Goal: Transaction & Acquisition: Purchase product/service

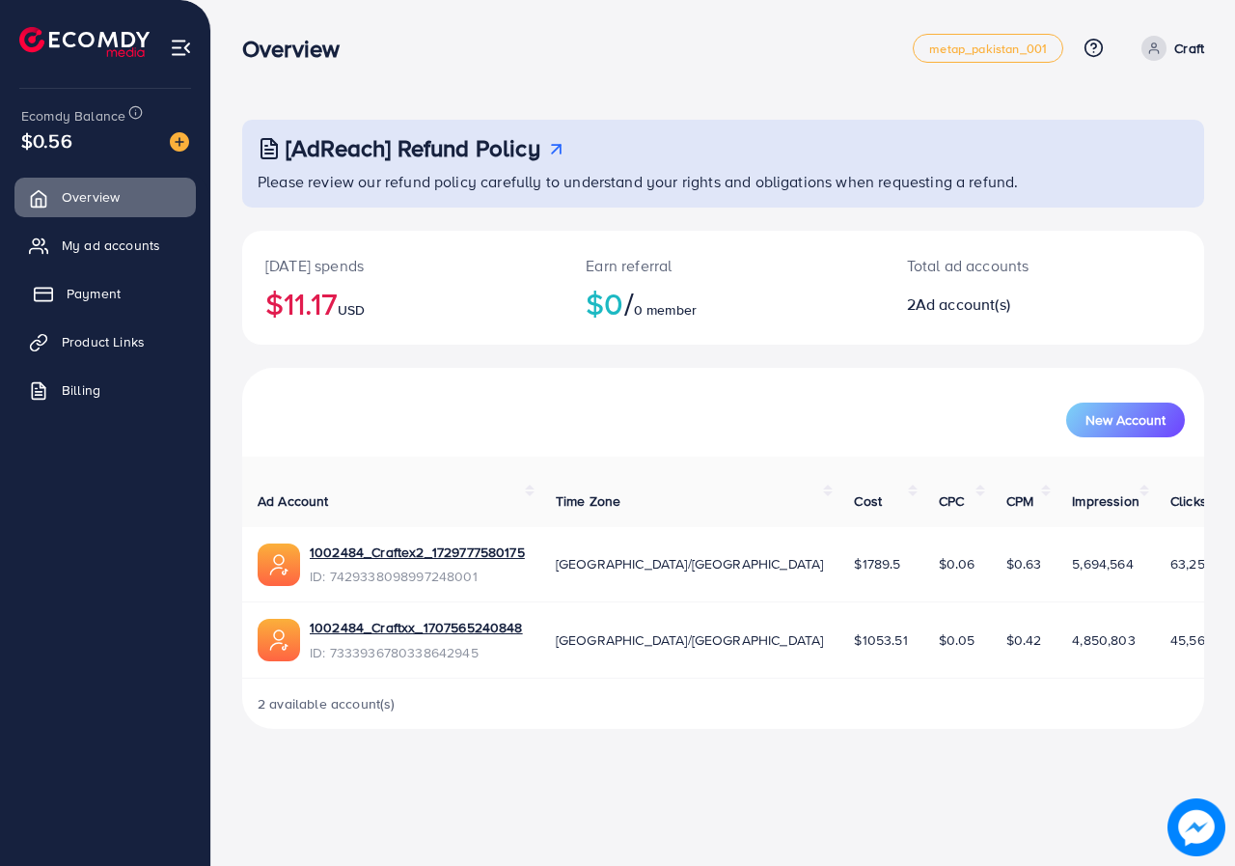
click at [86, 290] on span "Payment" at bounding box center [94, 293] width 54 height 19
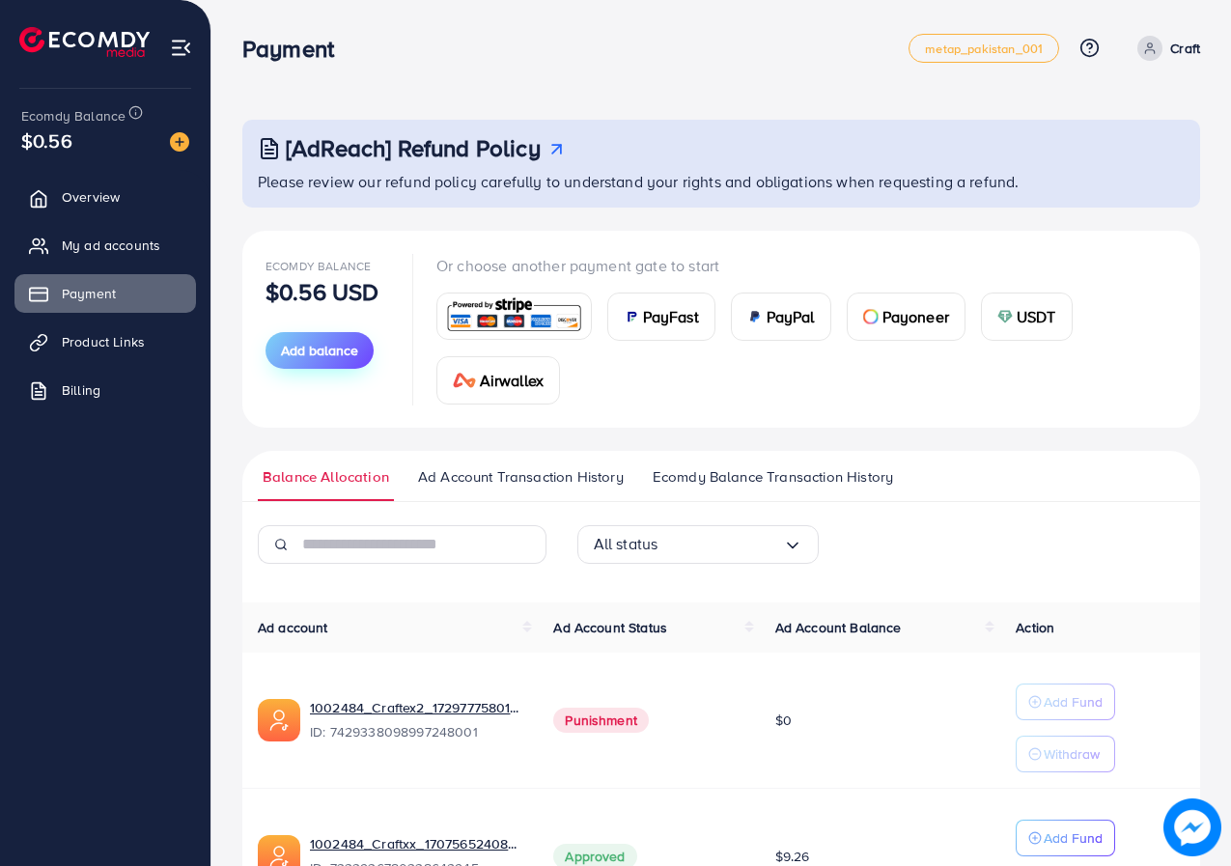
click at [275, 361] on button "Add balance" at bounding box center [319, 350] width 108 height 37
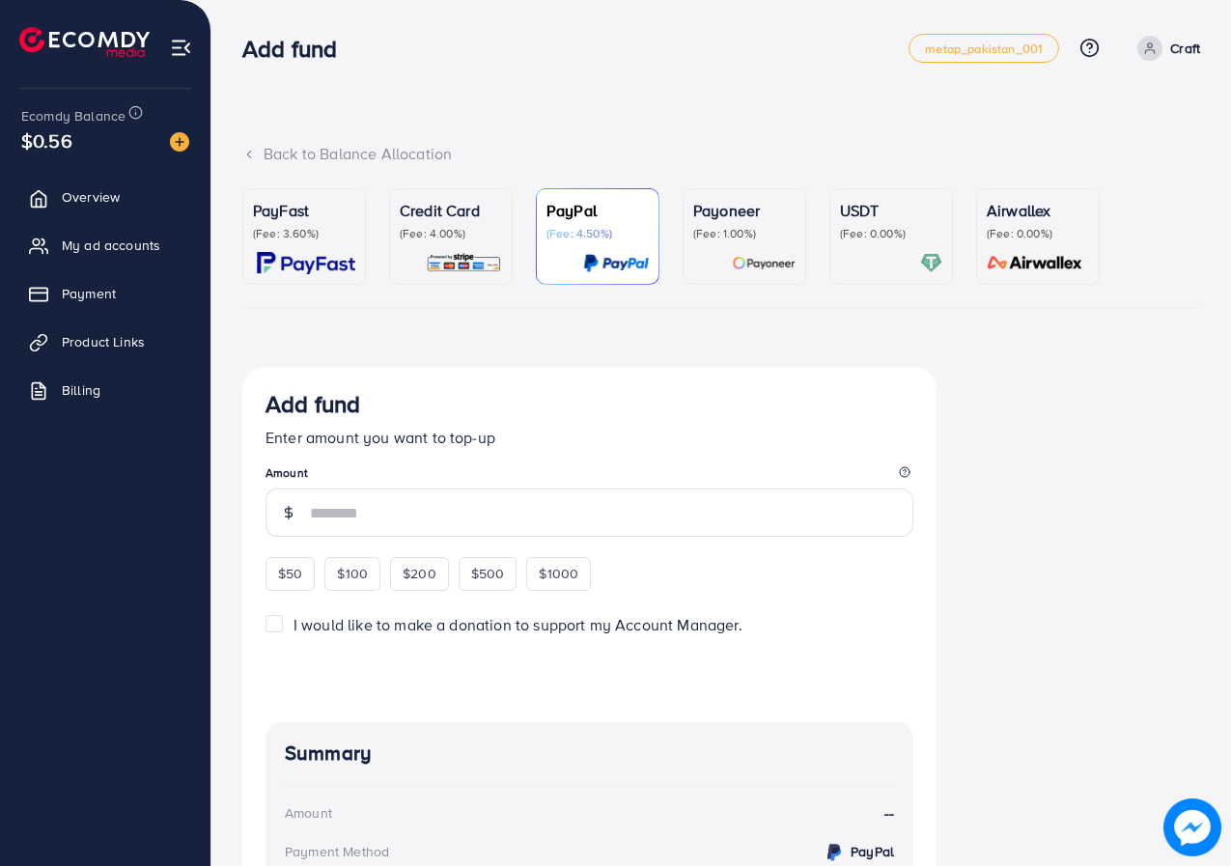
click at [734, 234] on p "(Fee: 1.00%)" at bounding box center [744, 233] width 102 height 15
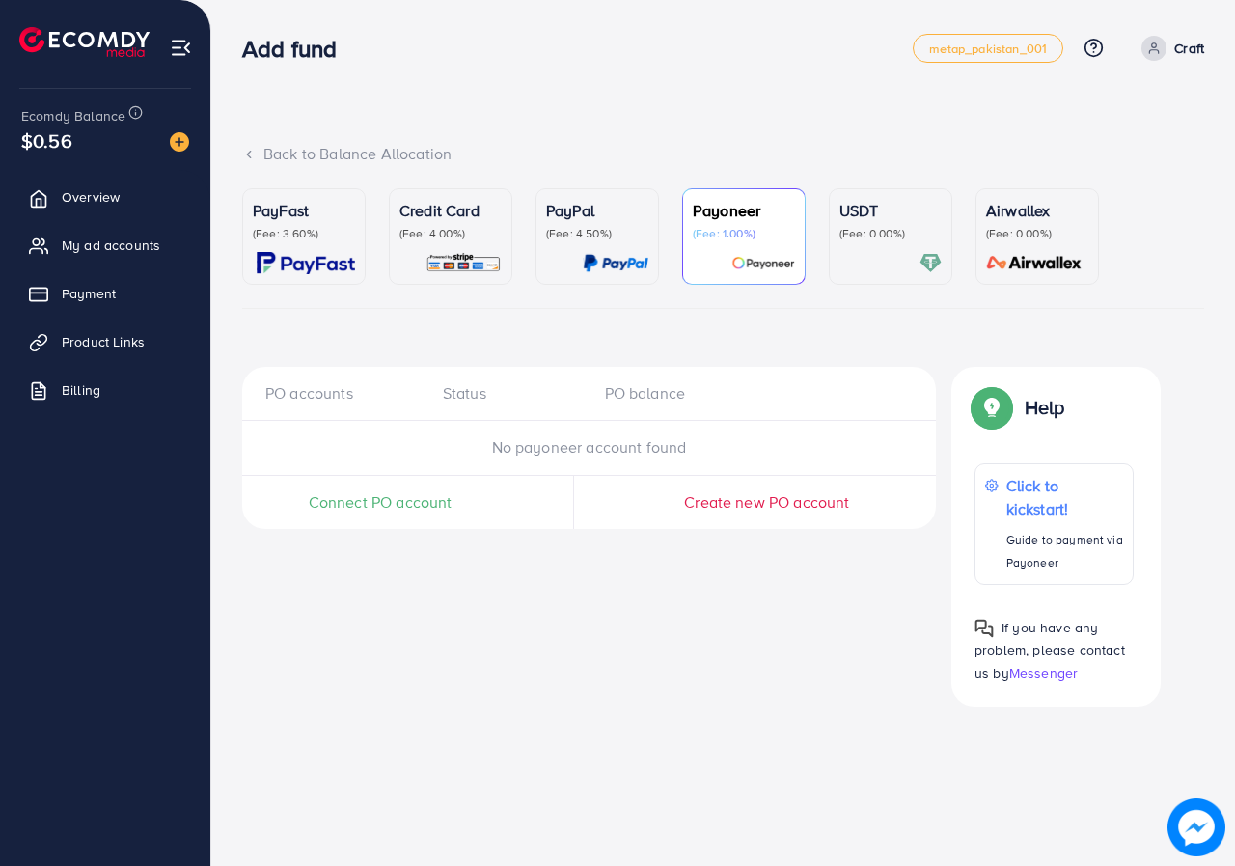
click at [345, 510] on span "Connect PO account" at bounding box center [381, 502] width 144 height 22
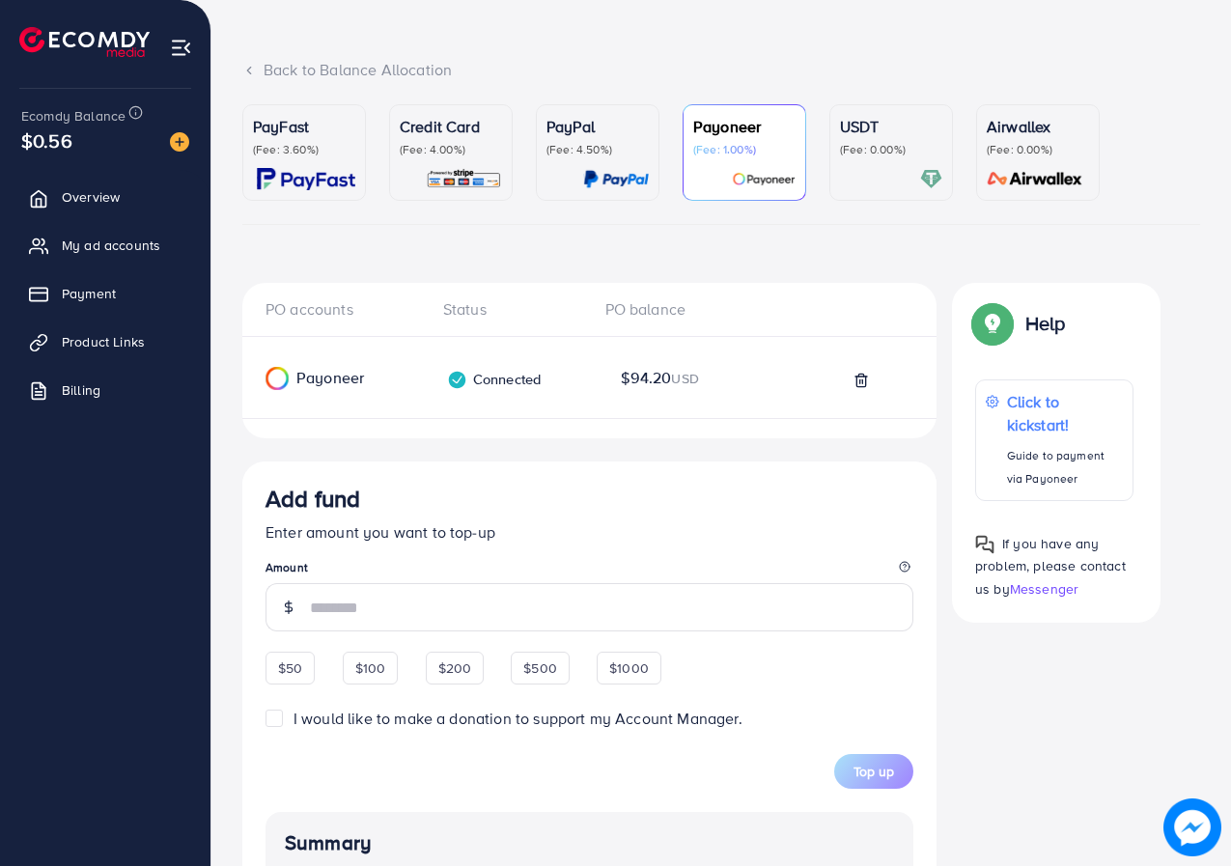
scroll to position [97, 0]
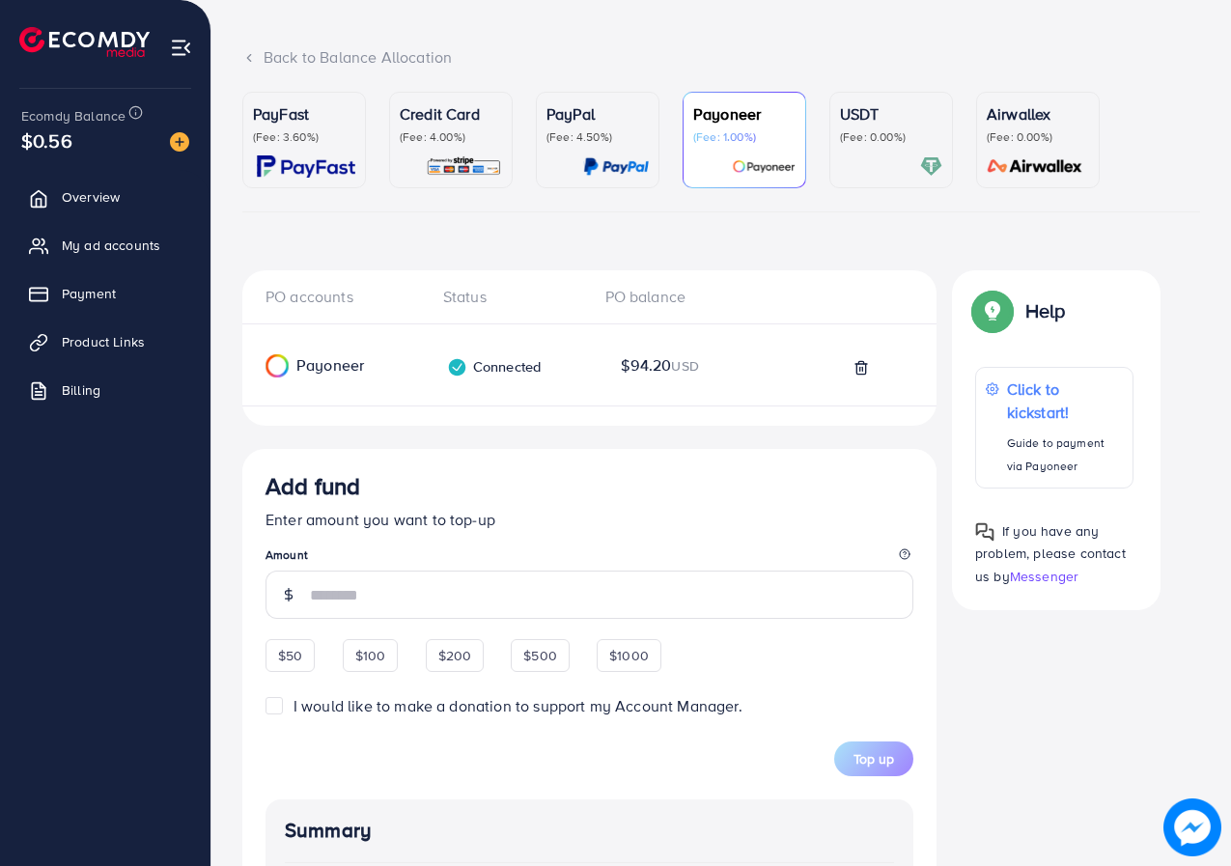
click at [386, 586] on input "number" at bounding box center [611, 594] width 603 height 48
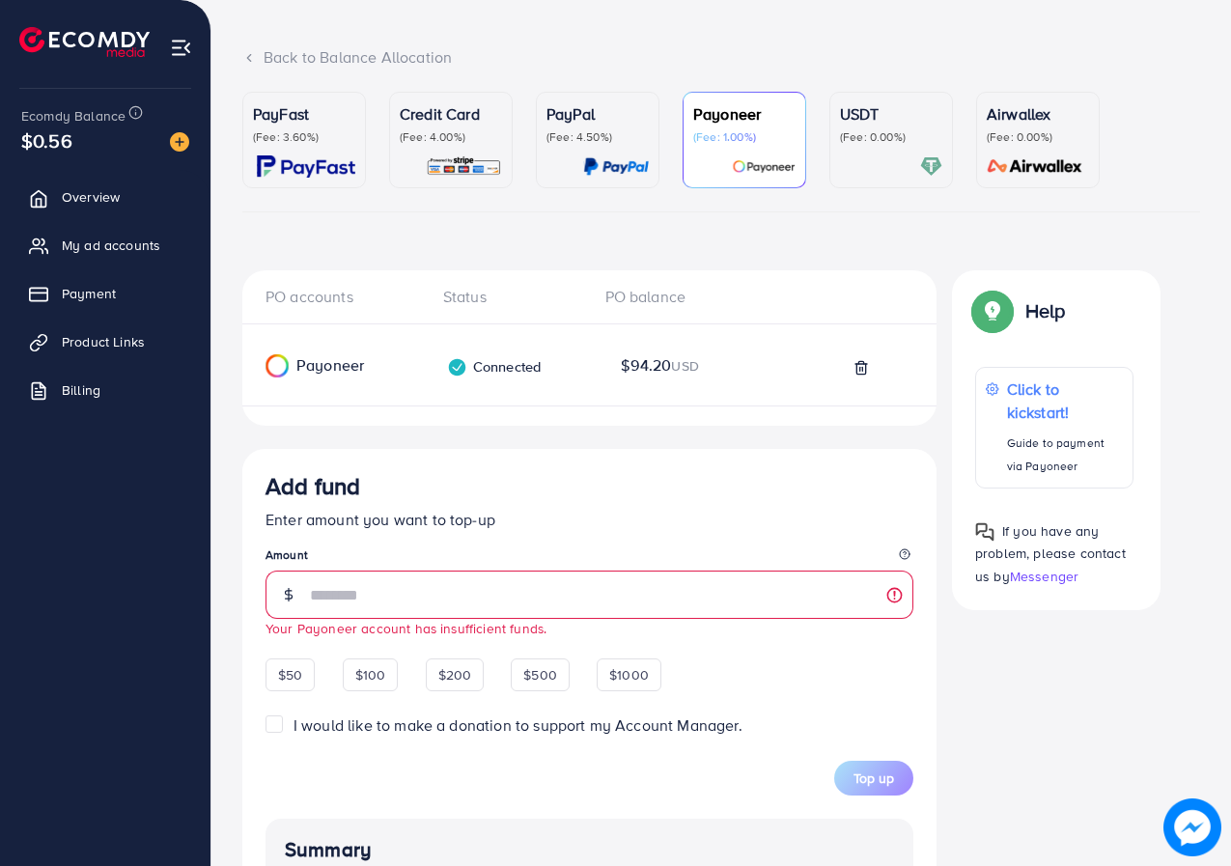
type input "*"
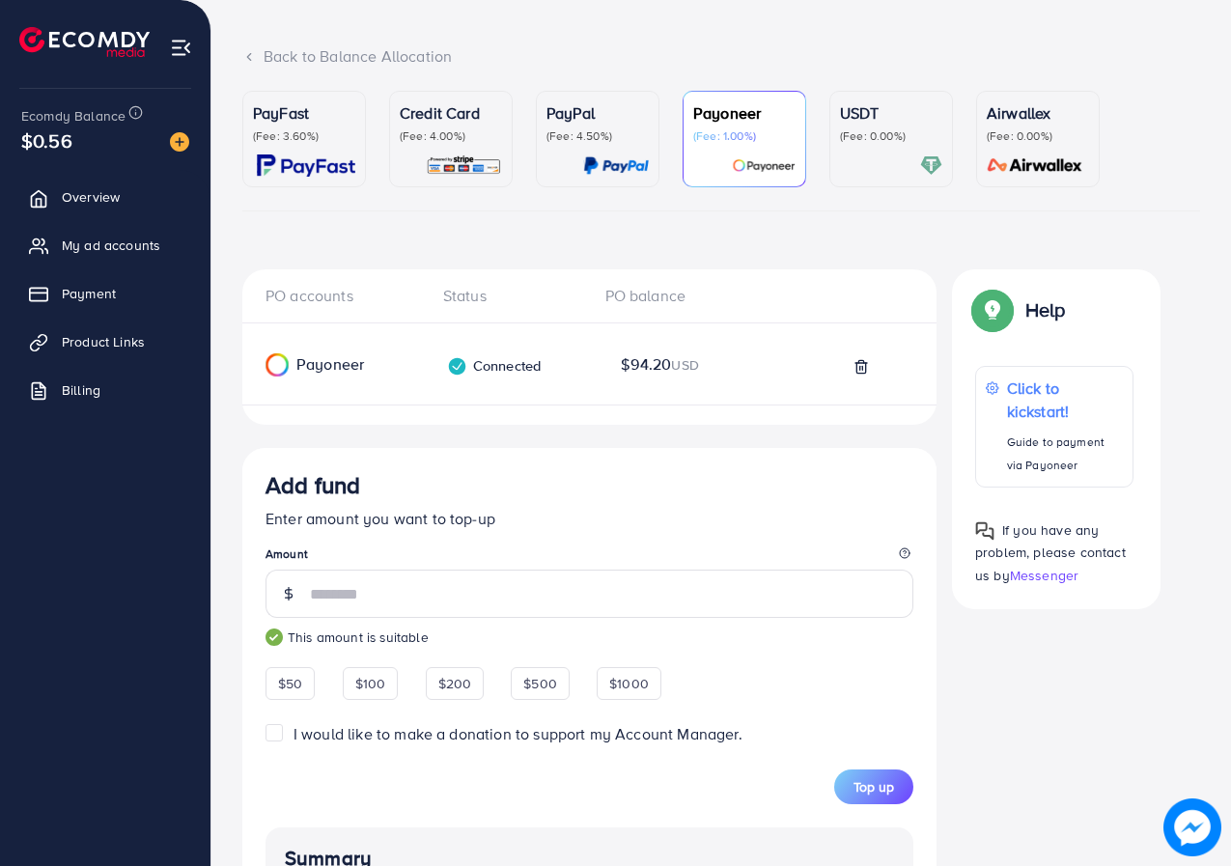
scroll to position [290, 0]
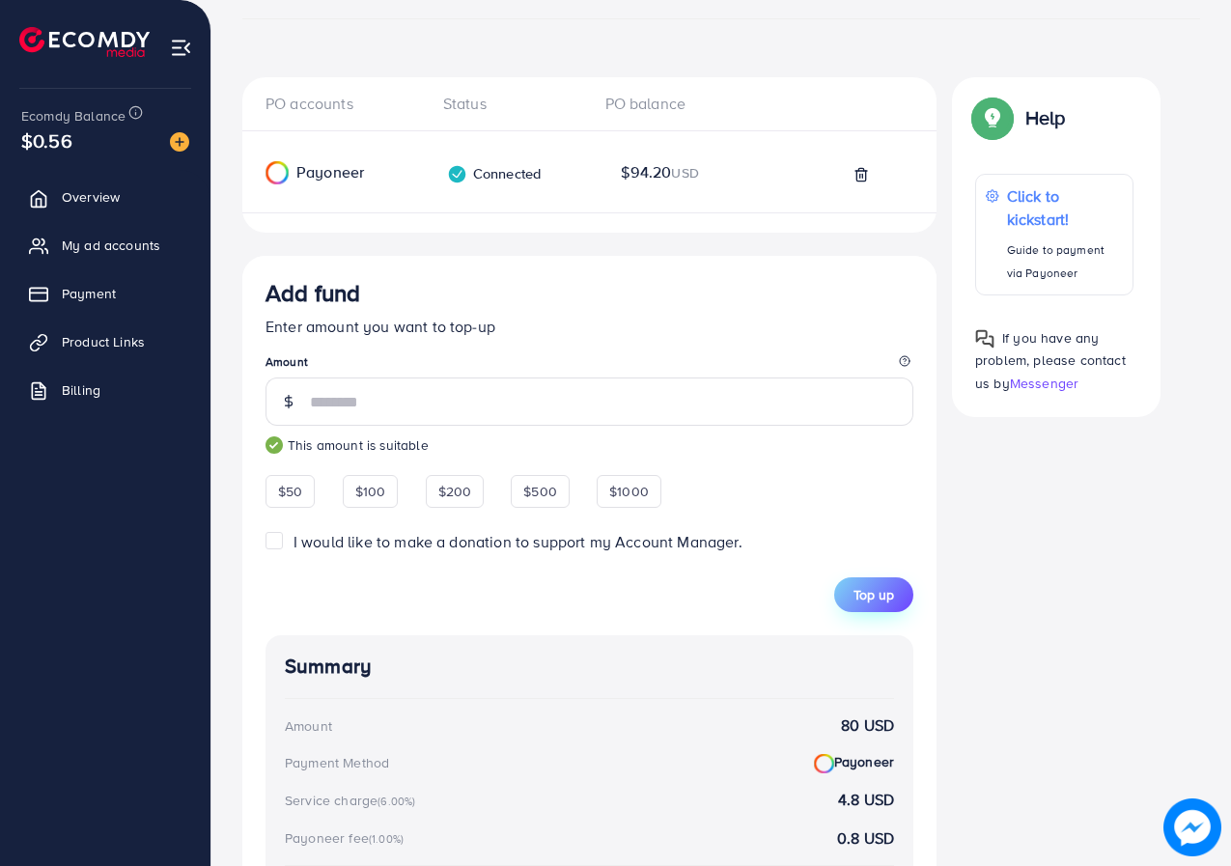
type input "**"
click at [852, 606] on button "Top up" at bounding box center [873, 594] width 79 height 35
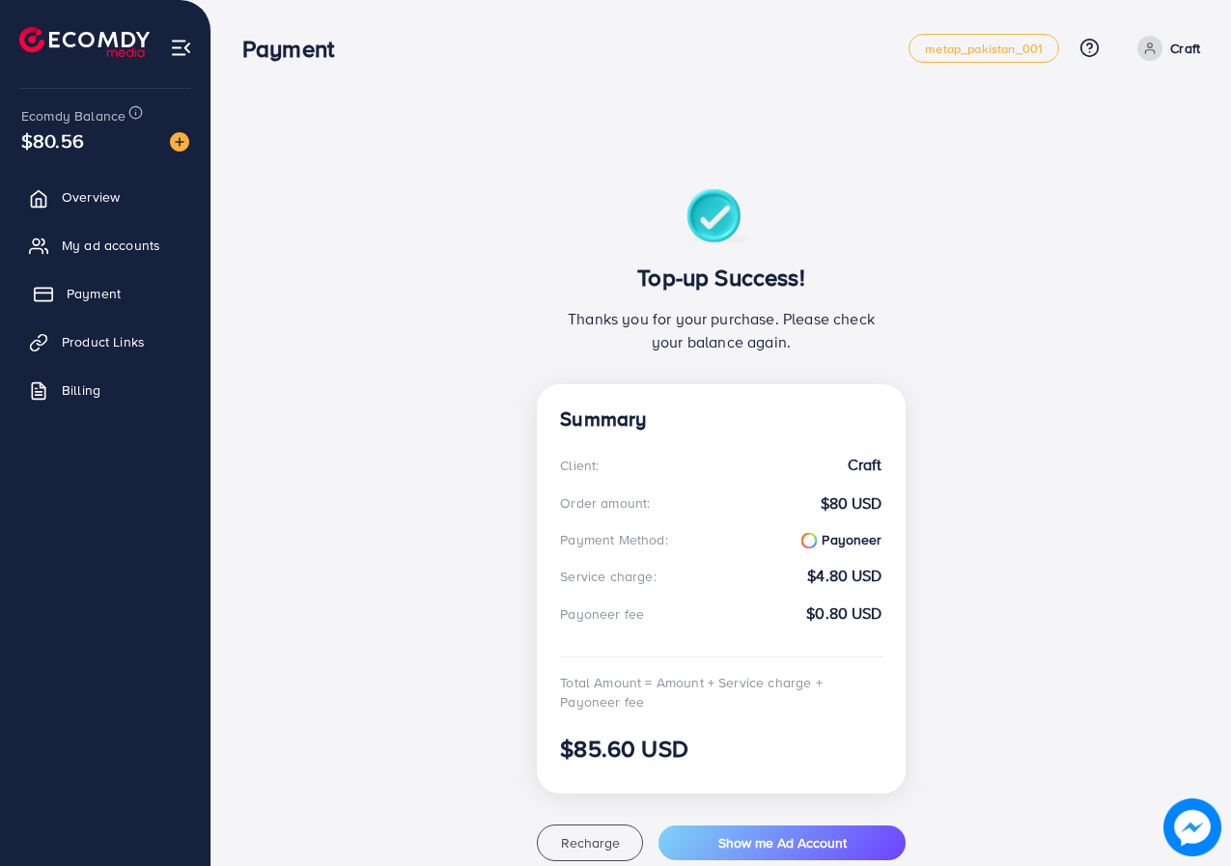
click at [73, 293] on span "Payment" at bounding box center [94, 293] width 54 height 19
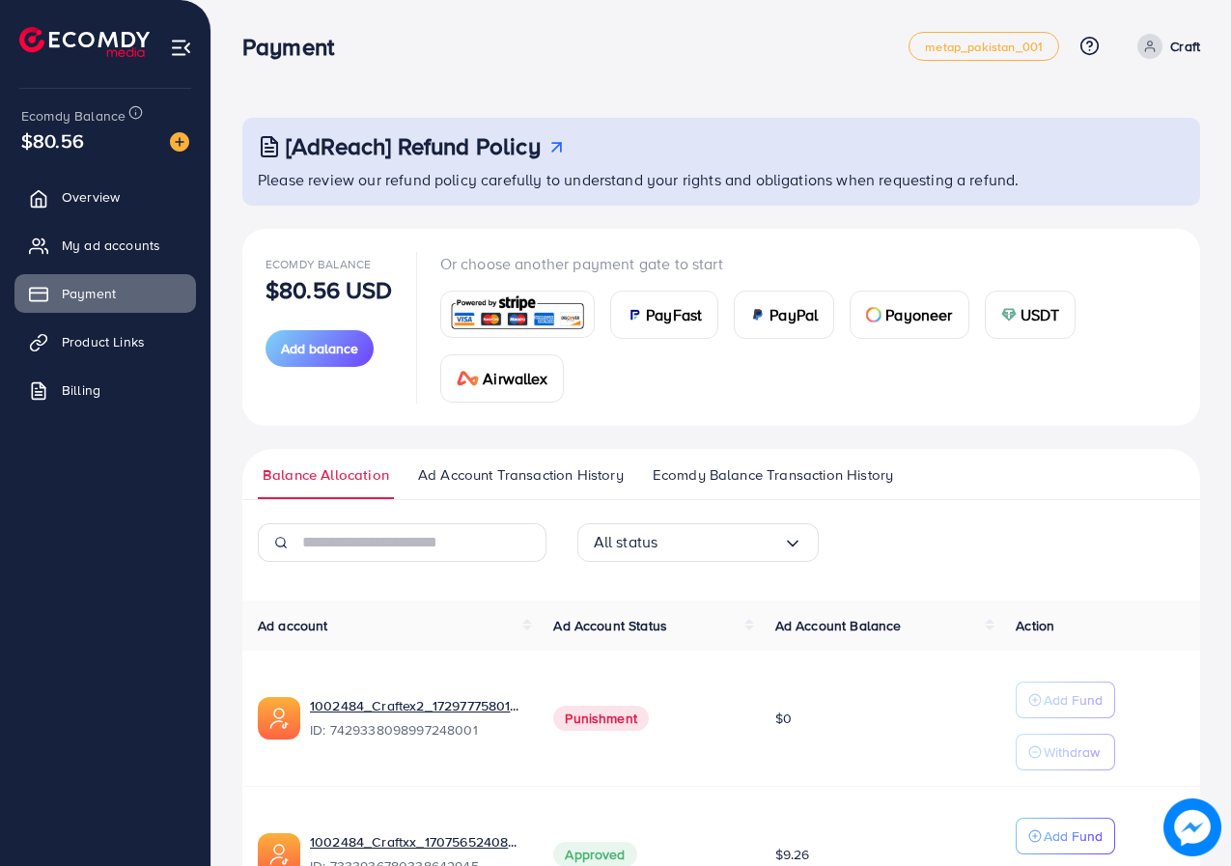
scroll to position [140, 0]
